Goal: Task Accomplishment & Management: Complete application form

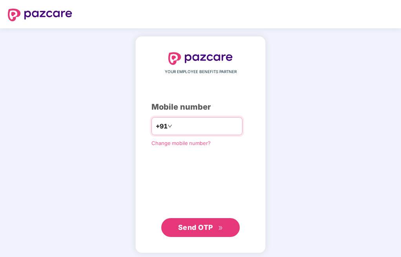
type input "**********"
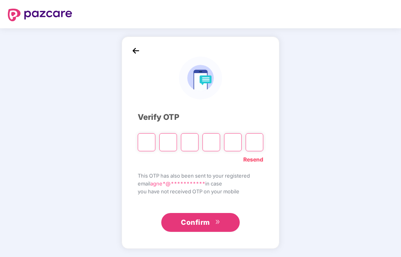
type input "*"
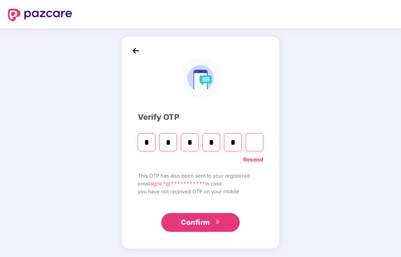
type input "*"
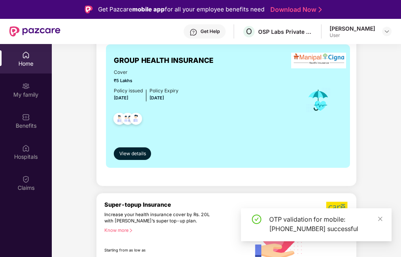
scroll to position [94, 0]
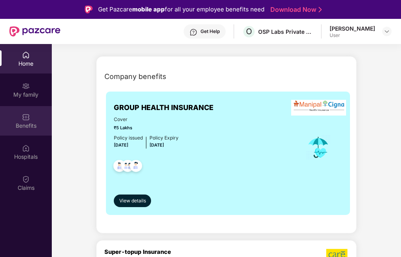
click at [19, 127] on div "Benefits" at bounding box center [26, 126] width 52 height 8
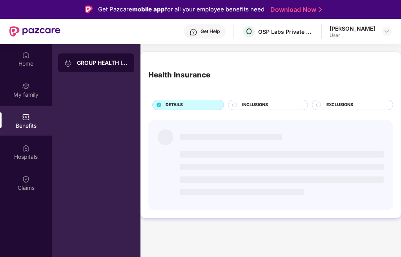
scroll to position [0, 0]
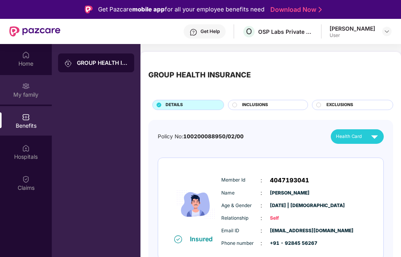
click at [28, 91] on div "My family" at bounding box center [26, 95] width 52 height 8
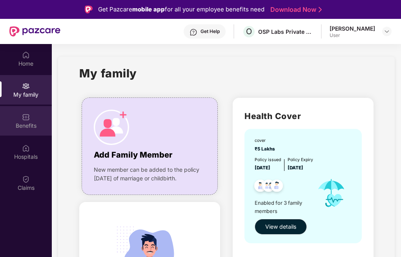
click at [28, 117] on img at bounding box center [26, 117] width 8 height 8
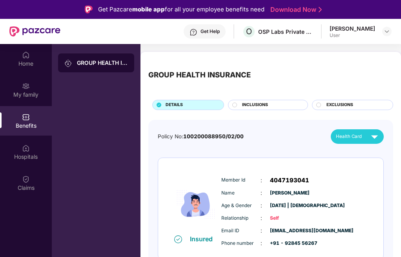
click at [252, 107] on span "INCLUSIONS" at bounding box center [255, 105] width 26 height 7
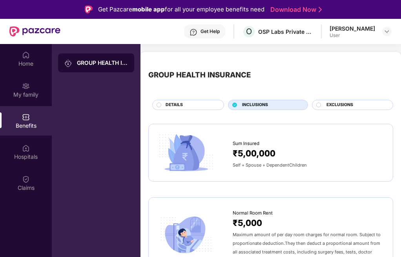
click at [169, 109] on div "DETAILS" at bounding box center [191, 106] width 58 height 8
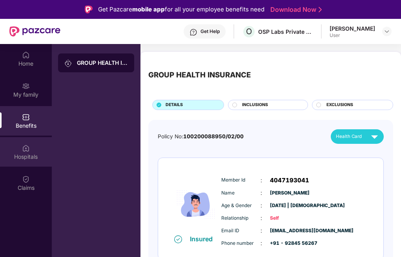
click at [20, 150] on div "Hospitals" at bounding box center [26, 151] width 52 height 29
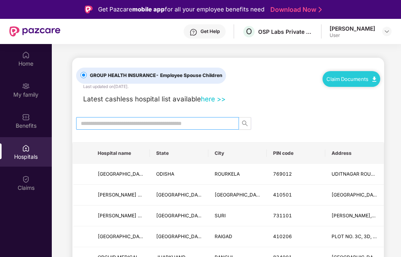
click at [115, 130] on span at bounding box center [157, 123] width 163 height 13
click at [389, 33] on img at bounding box center [387, 31] width 6 height 6
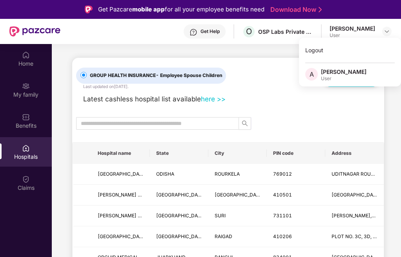
click at [203, 33] on div "Get Help" at bounding box center [210, 31] width 19 height 6
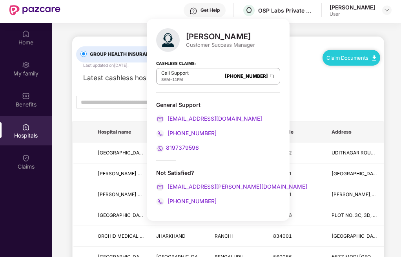
scroll to position [44, 0]
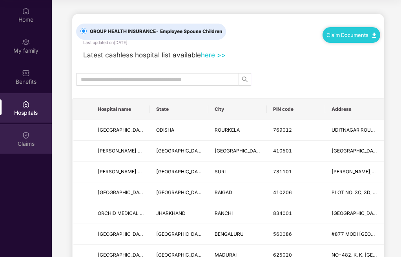
click at [19, 151] on div "Claims" at bounding box center [26, 138] width 52 height 29
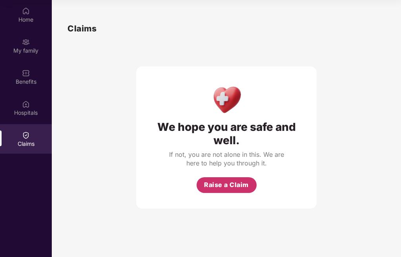
click at [233, 183] on span "Raise a Claim" at bounding box center [226, 185] width 45 height 10
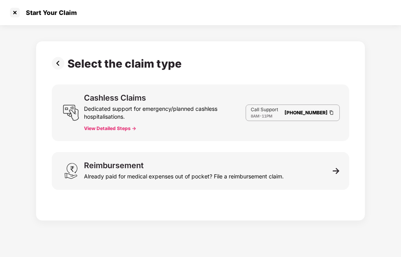
scroll to position [19, 0]
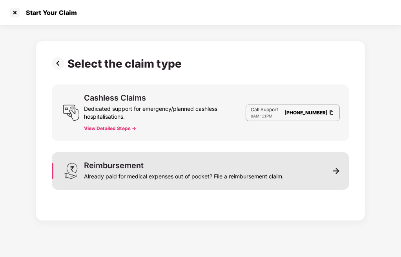
click at [208, 180] on div "Already paid for medical expenses out of pocket? File a reimbursement claim." at bounding box center [184, 174] width 200 height 11
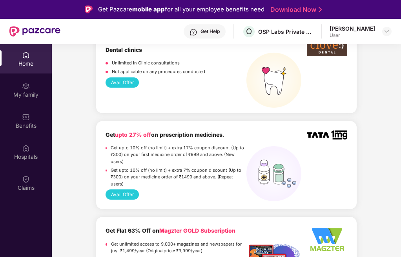
scroll to position [943, 0]
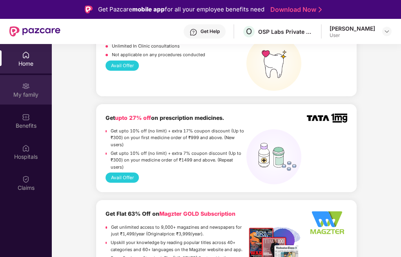
click at [35, 91] on div "My family" at bounding box center [26, 95] width 52 height 8
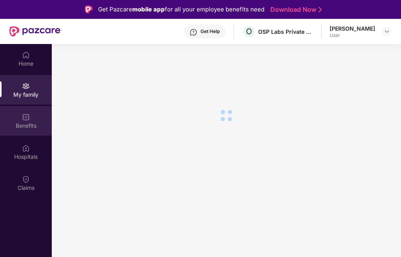
click at [43, 126] on div "Benefits" at bounding box center [26, 126] width 52 height 8
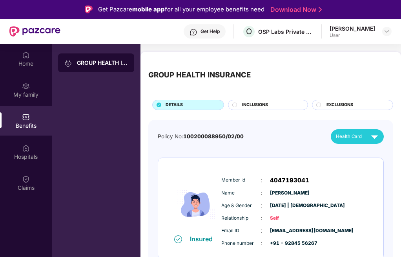
click at [349, 30] on div "[PERSON_NAME]" at bounding box center [353, 28] width 46 height 7
click at [388, 30] on img at bounding box center [387, 31] width 6 height 6
click at [249, 191] on span "Name" at bounding box center [241, 192] width 39 height 7
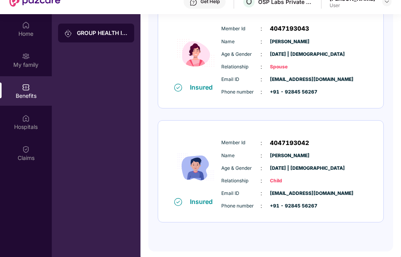
scroll to position [44, 0]
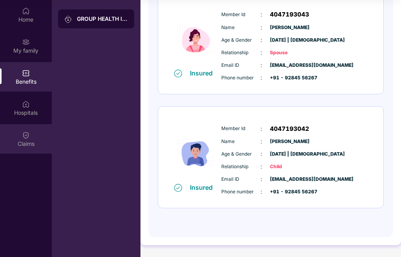
click at [32, 142] on div "Claims" at bounding box center [26, 144] width 52 height 8
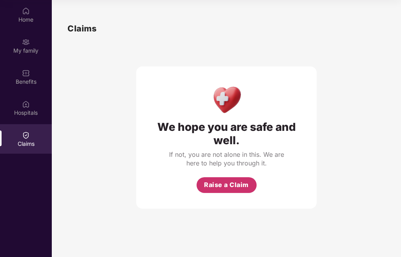
click at [241, 189] on span "Raise a Claim" at bounding box center [226, 185] width 45 height 10
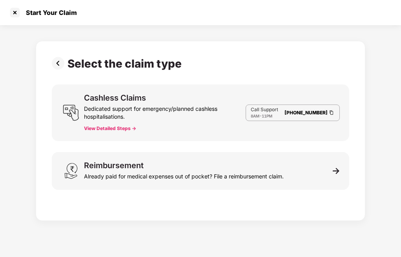
scroll to position [19, 0]
click at [99, 127] on button "View Detailed Steps ->" at bounding box center [110, 128] width 52 height 6
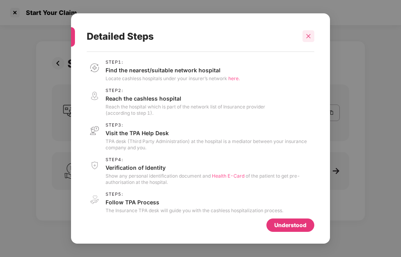
click at [308, 39] on icon "close" at bounding box center [308, 35] width 5 height 5
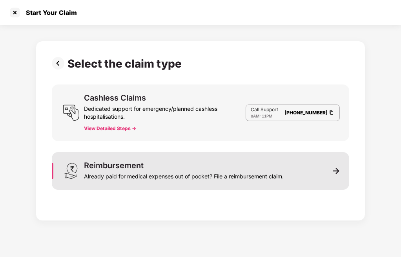
click at [142, 175] on div "Already paid for medical expenses out of pocket? File a reimbursement claim." at bounding box center [184, 174] width 200 height 11
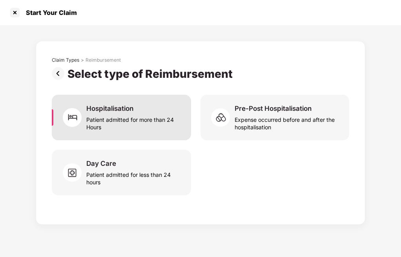
click at [128, 116] on div "Patient admitted for more than 24 Hours" at bounding box center [133, 122] width 95 height 18
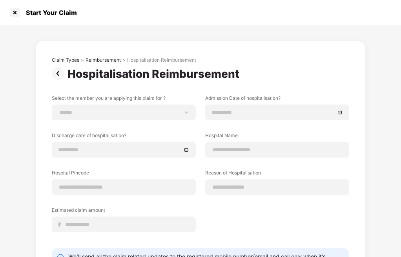
click at [59, 36] on div "**********" at bounding box center [200, 172] width 401 height 295
click at [16, 10] on div at bounding box center [15, 12] width 13 height 13
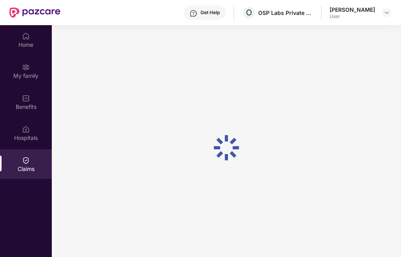
scroll to position [44, 0]
